Goal: Find specific page/section: Find specific page/section

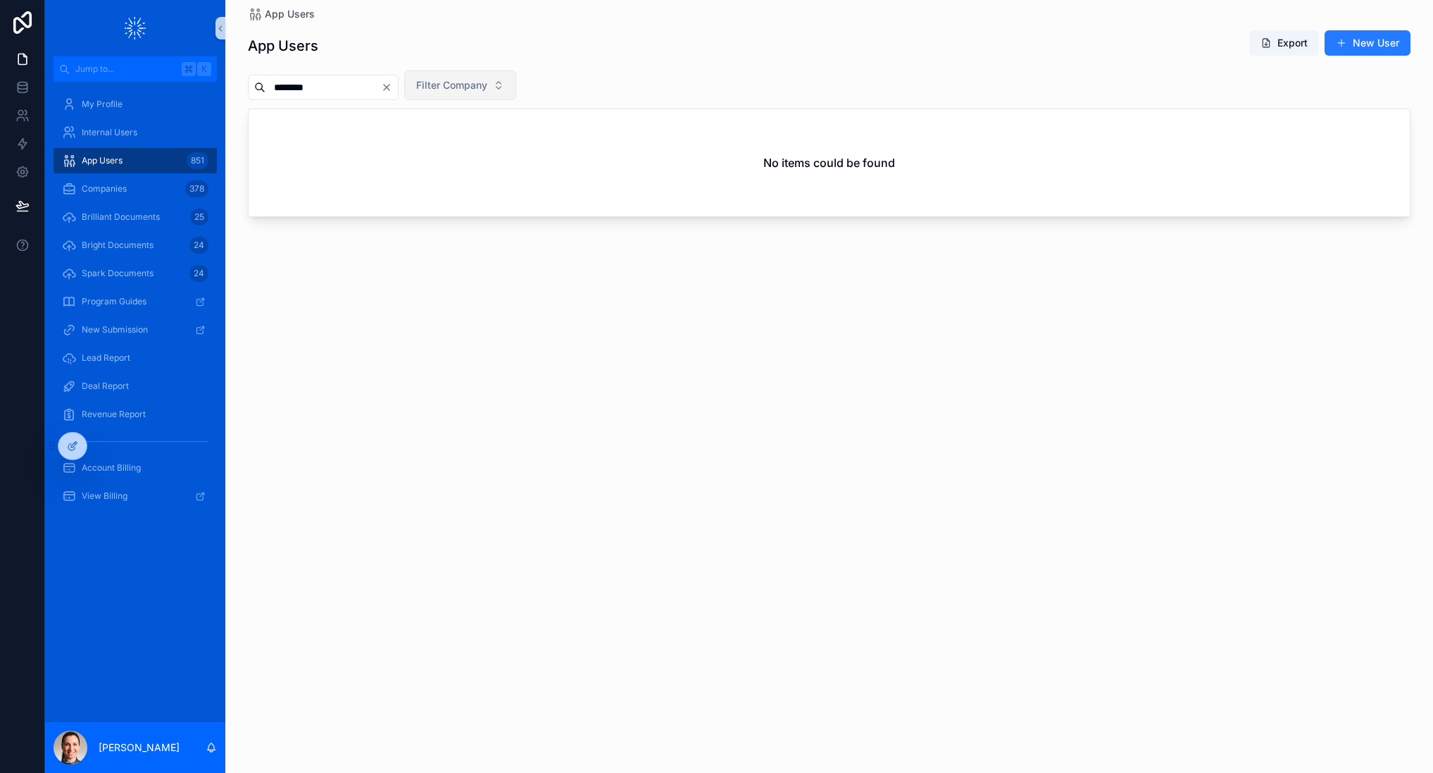
click at [390, 85] on icon "Clear" at bounding box center [387, 88] width 6 height 6
